Goal: Task Accomplishment & Management: Use online tool/utility

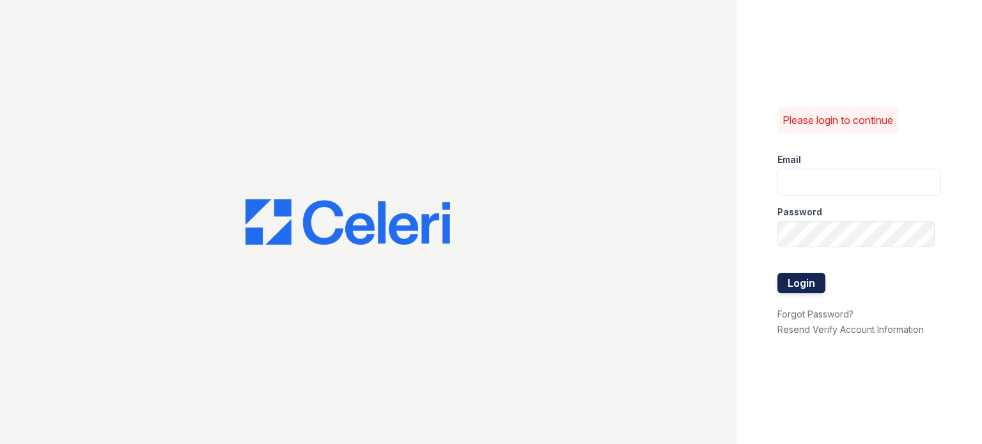
type input "[EMAIL_ADDRESS][DOMAIN_NAME]"
click at [804, 283] on button "Login" at bounding box center [802, 283] width 48 height 20
